Goal: Communication & Community: Answer question/provide support

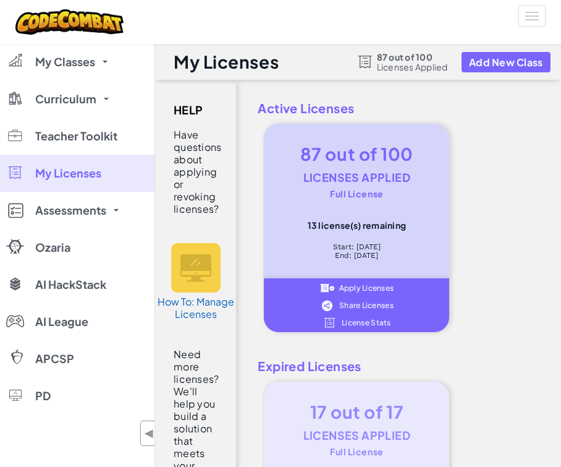
click at [278, 305] on div "Apply Licenses Share Licenses License Stats" at bounding box center [356, 305] width 185 height 54
click at [362, 305] on span "Share Licenses" at bounding box center [366, 305] width 54 height 7
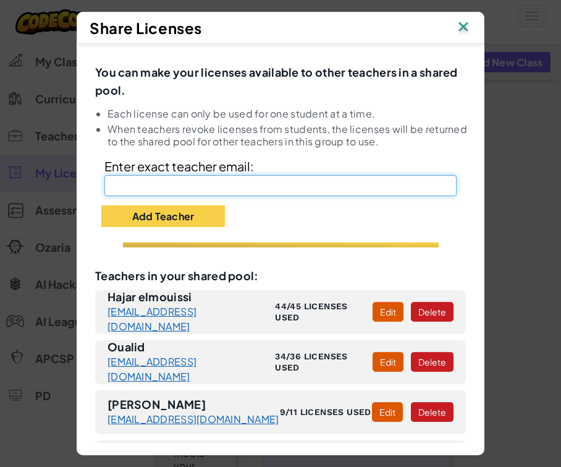
click at [185, 178] on input "text" at bounding box center [280, 185] width 352 height 21
paste input "iks.coding2@gmail.com"
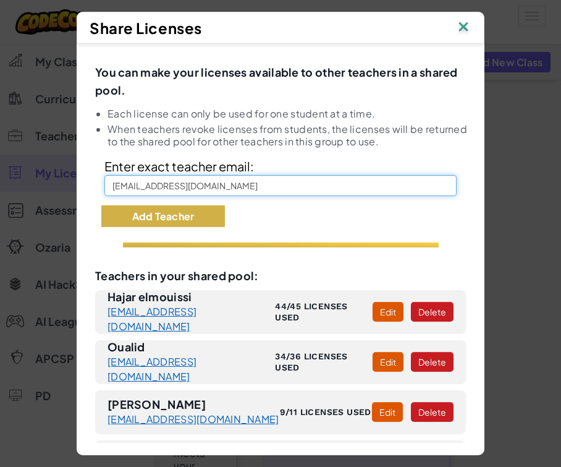
type input "iks.coding2@gmail.com"
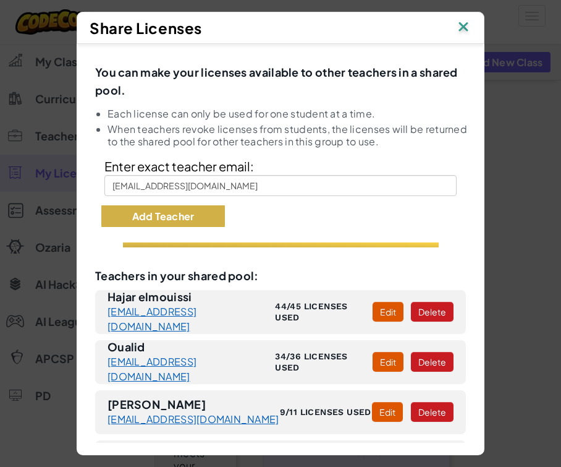
click at [177, 213] on button "Add Teacher" at bounding box center [163, 216] width 124 height 22
click at [163, 213] on button "Add Teacher" at bounding box center [163, 216] width 124 height 22
click at [195, 218] on button "Add Teacher" at bounding box center [163, 216] width 124 height 22
click at [470, 26] on img at bounding box center [464, 28] width 16 height 19
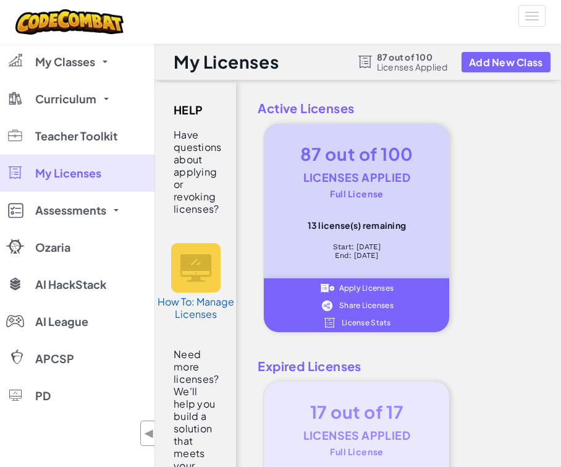
click at [358, 306] on span "Share Licenses" at bounding box center [366, 305] width 54 height 7
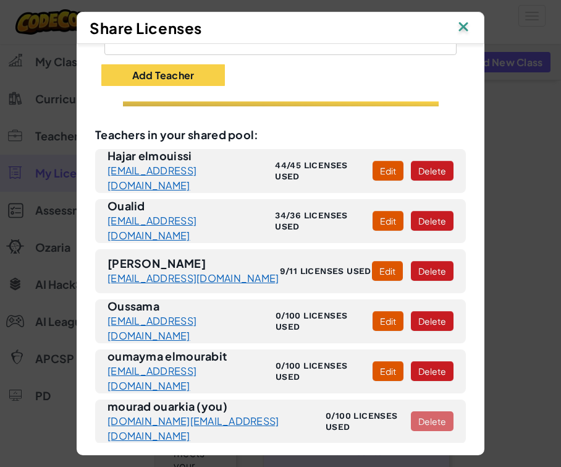
scroll to position [206, 0]
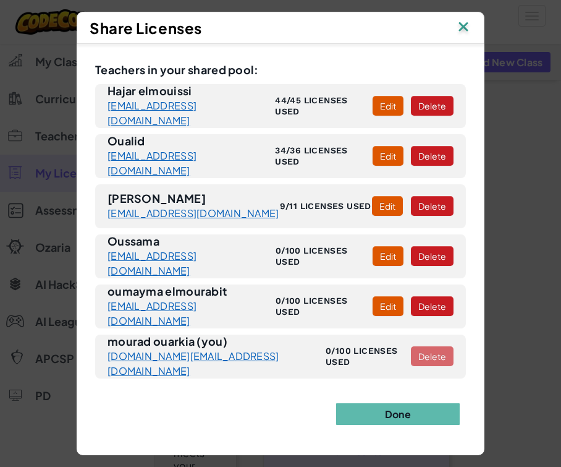
click at [464, 30] on img at bounding box center [464, 28] width 16 height 19
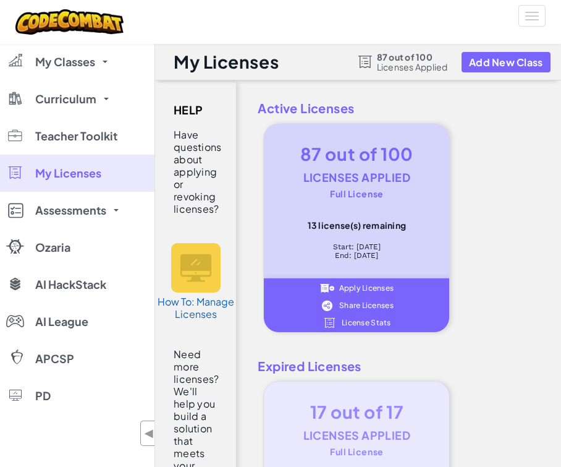
click at [358, 303] on span "Share Licenses" at bounding box center [366, 305] width 54 height 7
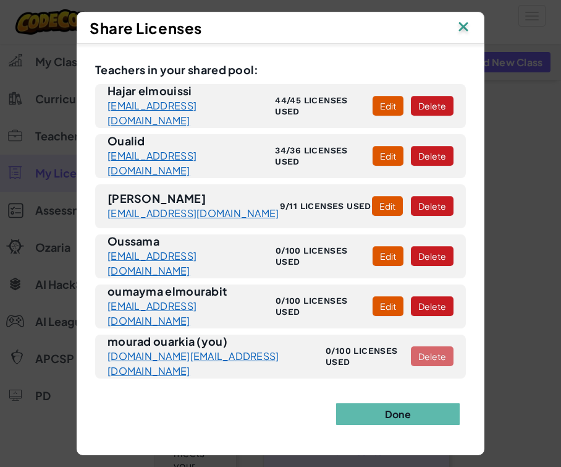
click at [465, 25] on img at bounding box center [464, 28] width 16 height 19
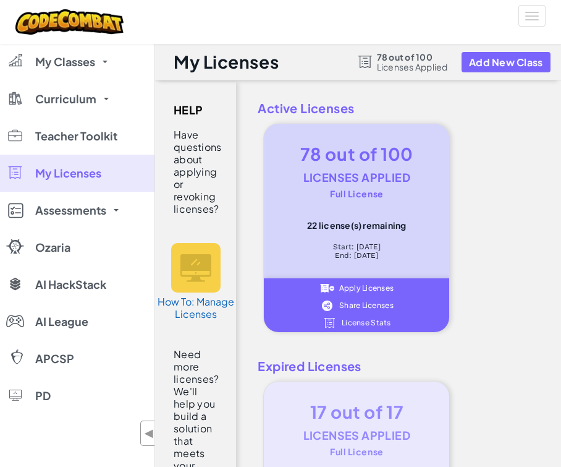
click at [364, 307] on span "Share Licenses" at bounding box center [366, 305] width 54 height 7
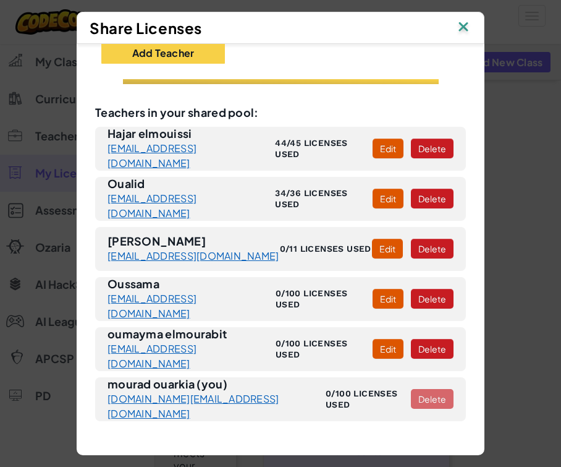
scroll to position [206, 0]
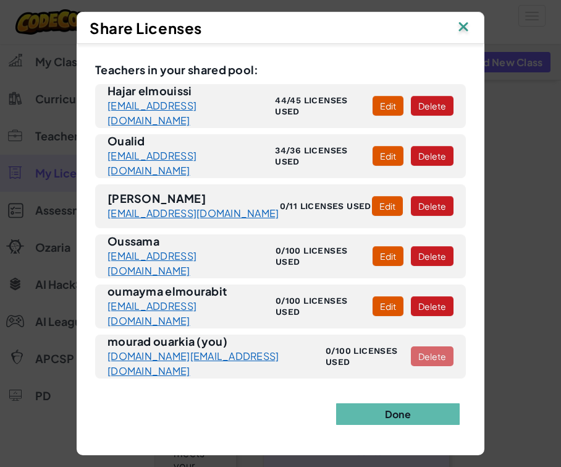
click at [465, 30] on img at bounding box center [464, 28] width 16 height 19
